Goal: Find specific page/section: Find specific page/section

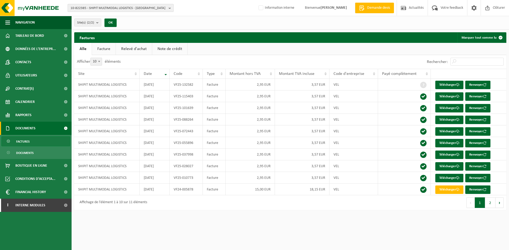
click at [108, 9] on span "10-822385 - SHIPIT MULTIMODAL LOGISTICS - [GEOGRAPHIC_DATA]" at bounding box center [119, 8] width 96 height 8
type input "cardiatis"
click at [88, 12] on div "cardiatis" at bounding box center [120, 16] width 105 height 8
drag, startPoint x: 86, startPoint y: 16, endPoint x: 51, endPoint y: 14, distance: 35.6
click at [51, 14] on div "10-822385 - SHIPIT MULTIMODAL LOGISTICS - [GEOGRAPHIC_DATA] cardiatis 10-822385…" at bounding box center [254, 8] width 509 height 16
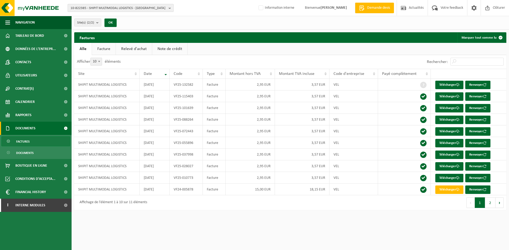
click at [107, 10] on span "10-822385 - SHIPIT MULTIMODAL LOGISTICS - [GEOGRAPHIC_DATA]" at bounding box center [119, 8] width 96 height 8
paste input "INTRESSA VASCULAR"
drag, startPoint x: 111, startPoint y: 16, endPoint x: 88, endPoint y: 16, distance: 22.8
click at [88, 16] on input "INTRESSA VASCULAR" at bounding box center [120, 16] width 103 height 7
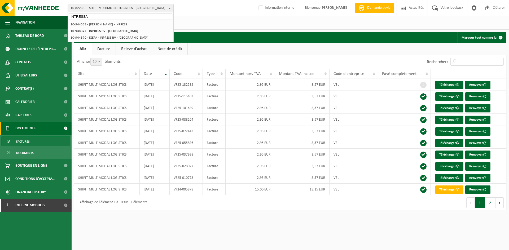
type input "INTRESSA"
drag, startPoint x: 122, startPoint y: 19, endPoint x: 133, endPoint y: 13, distance: 12.3
click at [122, 19] on input "INTRESSA" at bounding box center [120, 16] width 103 height 7
click at [168, 7] on button "10-822385 - SHIPIT MULTIMODAL LOGISTICS - [GEOGRAPHIC_DATA]" at bounding box center [121, 8] width 106 height 8
